Goal: Information Seeking & Learning: Understand process/instructions

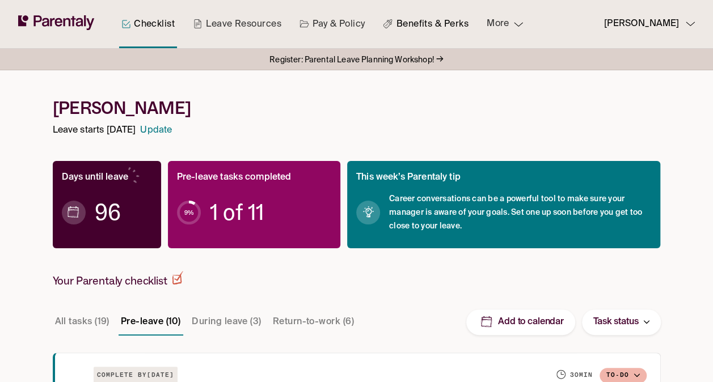
click at [401, 17] on link "Benefits & Perks" at bounding box center [426, 24] width 90 height 48
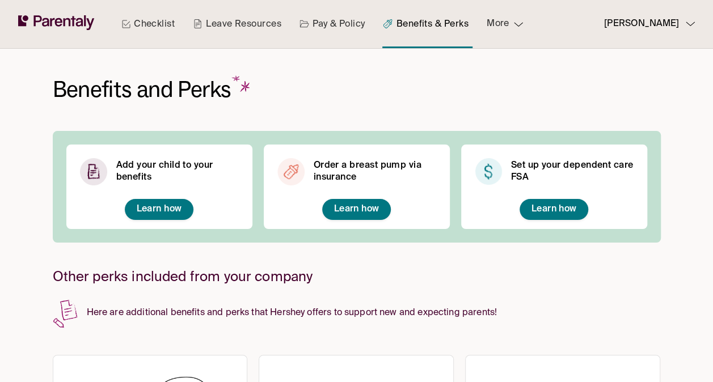
click at [363, 206] on span "Learn how" at bounding box center [356, 209] width 45 height 9
